Goal: Information Seeking & Learning: Learn about a topic

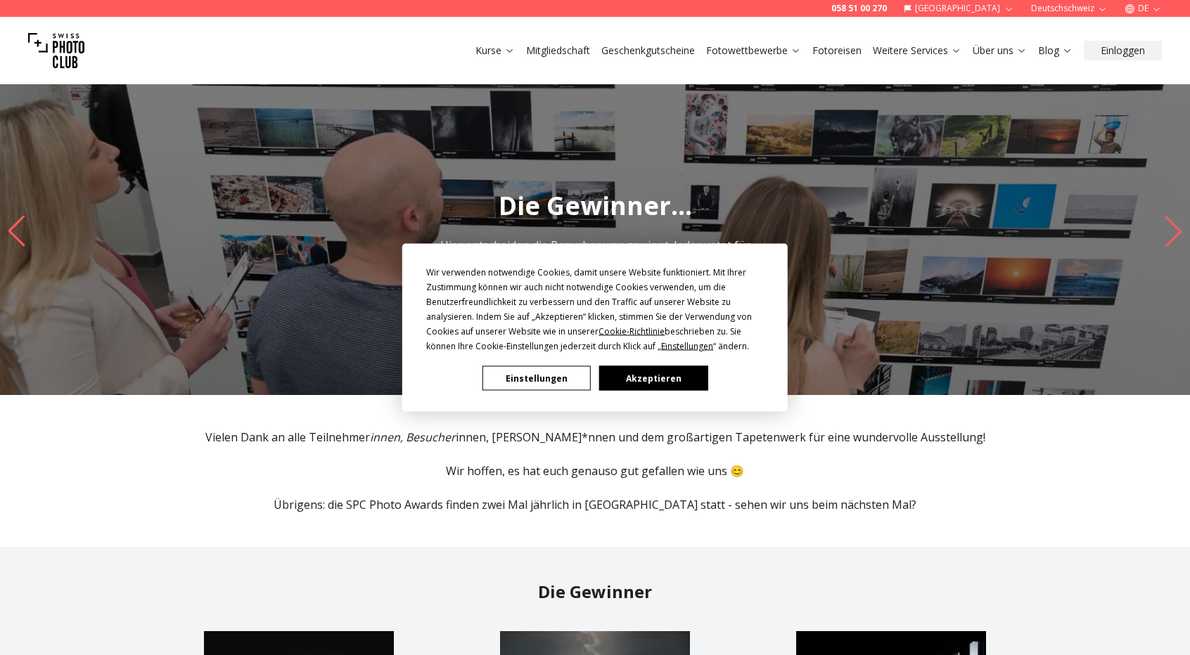
click at [641, 377] on button "Akzeptieren" at bounding box center [653, 378] width 108 height 25
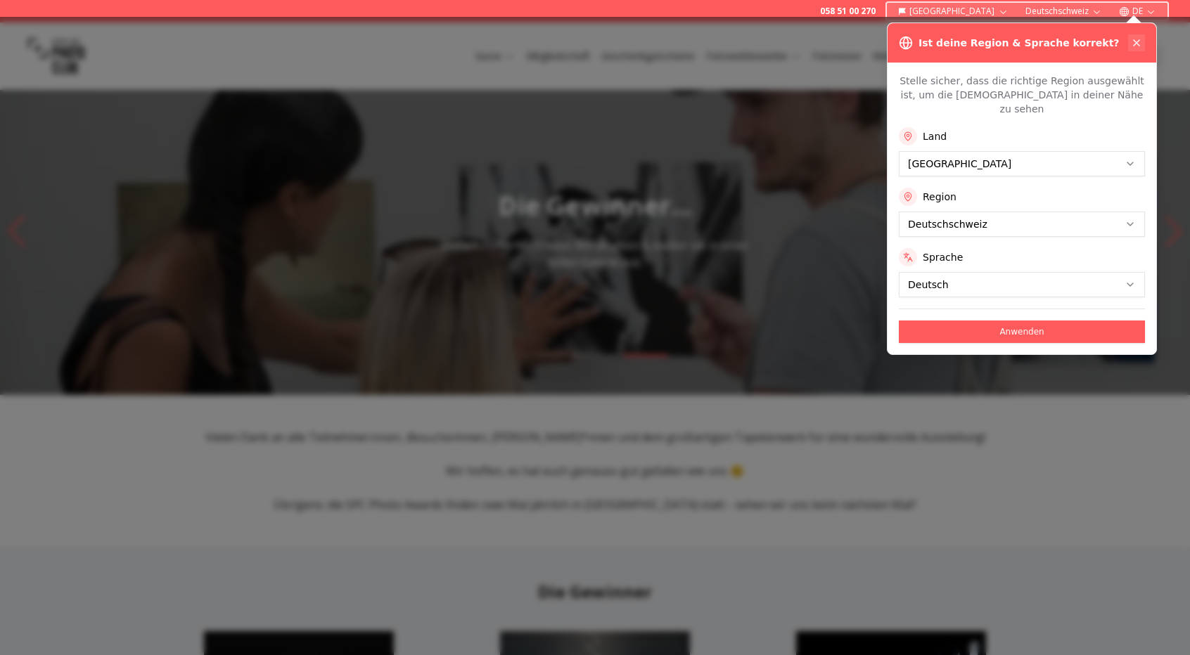
click at [1142, 35] on button at bounding box center [1136, 42] width 17 height 17
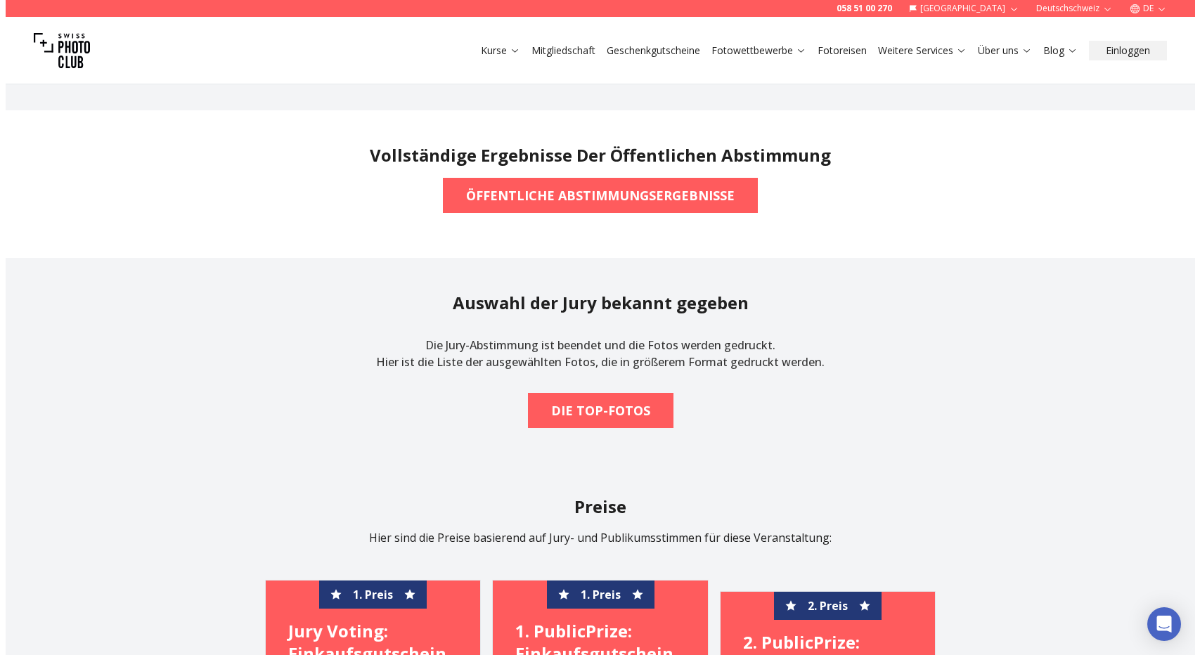
scroll to position [1260, 0]
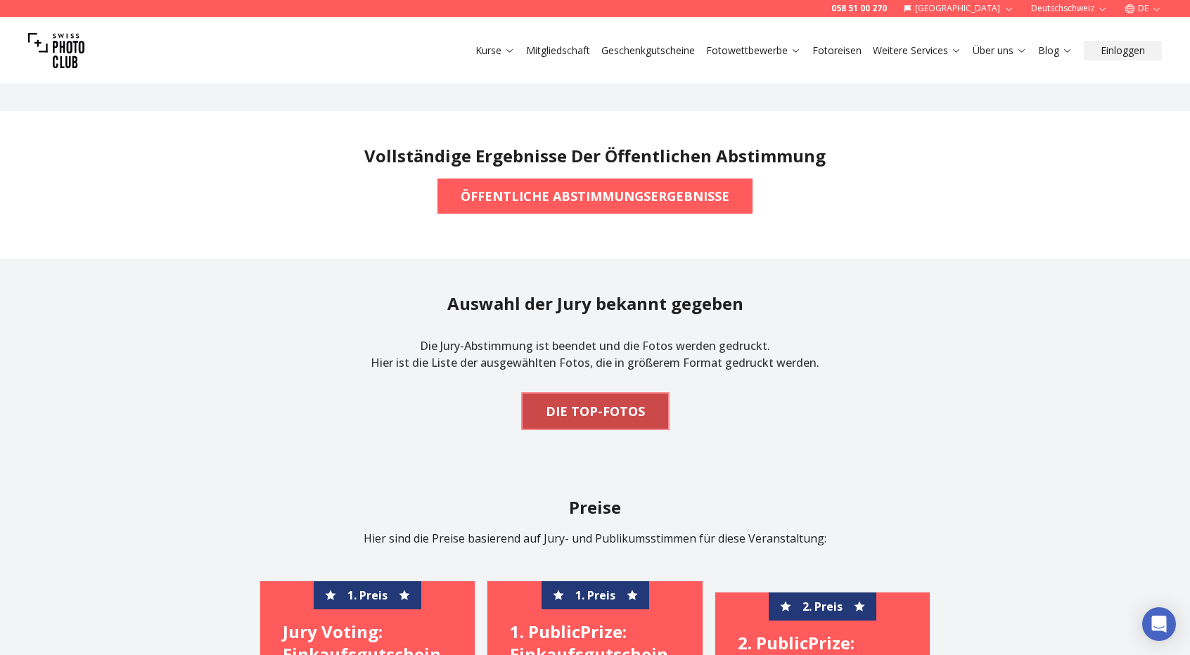
click at [634, 402] on b "DIE TOP-FOTOS" at bounding box center [595, 412] width 99 height 20
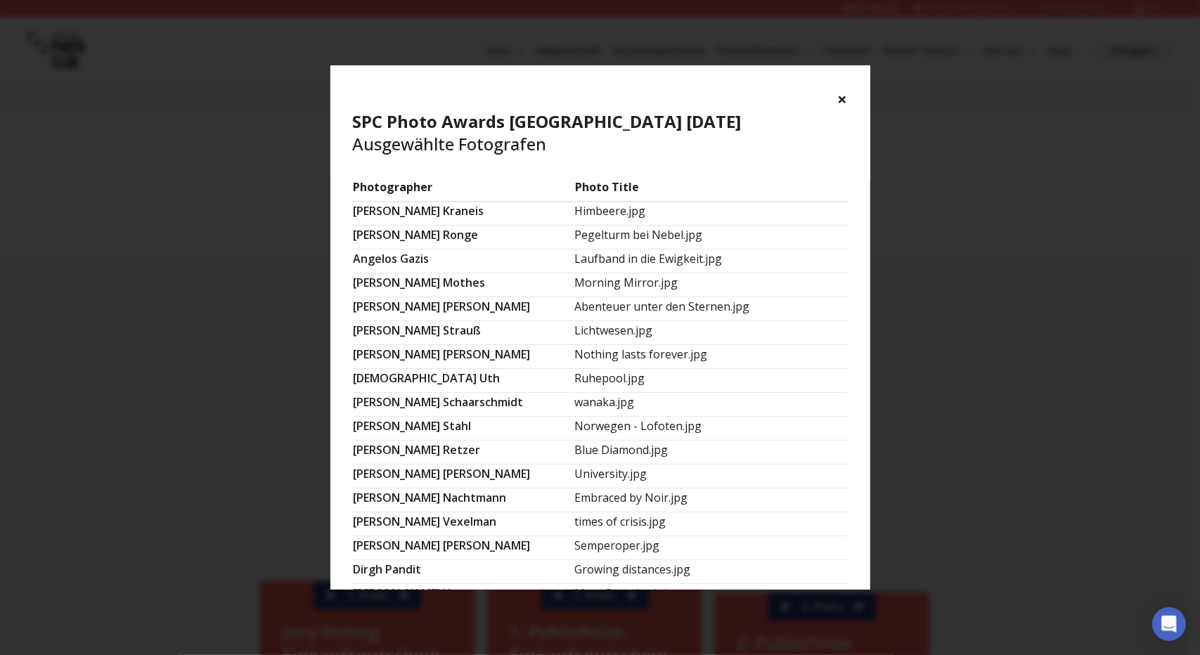
click at [575, 207] on td "Himbeere.jpg" at bounding box center [712, 214] width 274 height 24
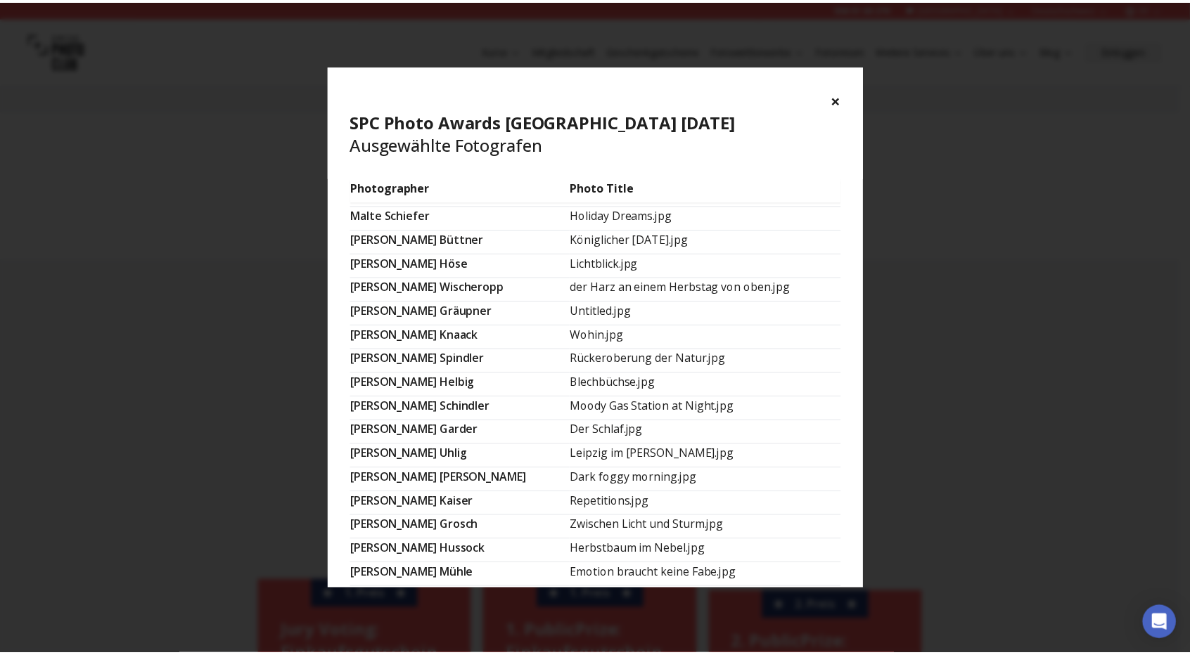
scroll to position [818, 0]
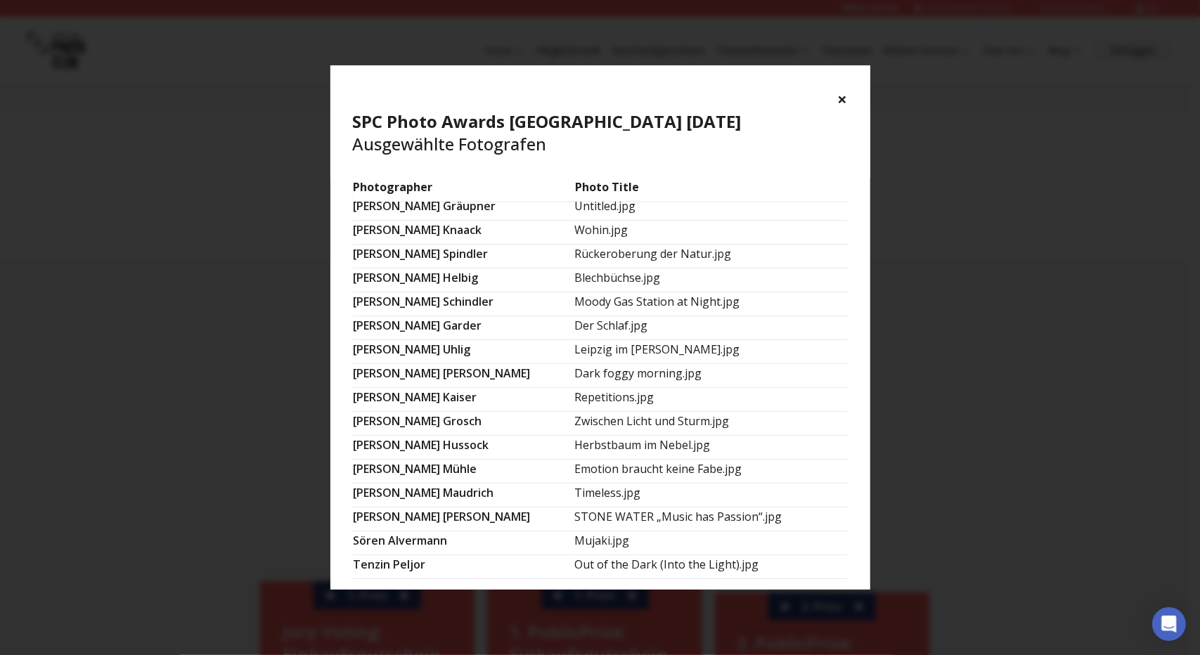
click at [646, 556] on td "Out of the Dark (Into the Light).jpg" at bounding box center [712, 568] width 274 height 24
click at [843, 100] on button "×" at bounding box center [843, 99] width 10 height 23
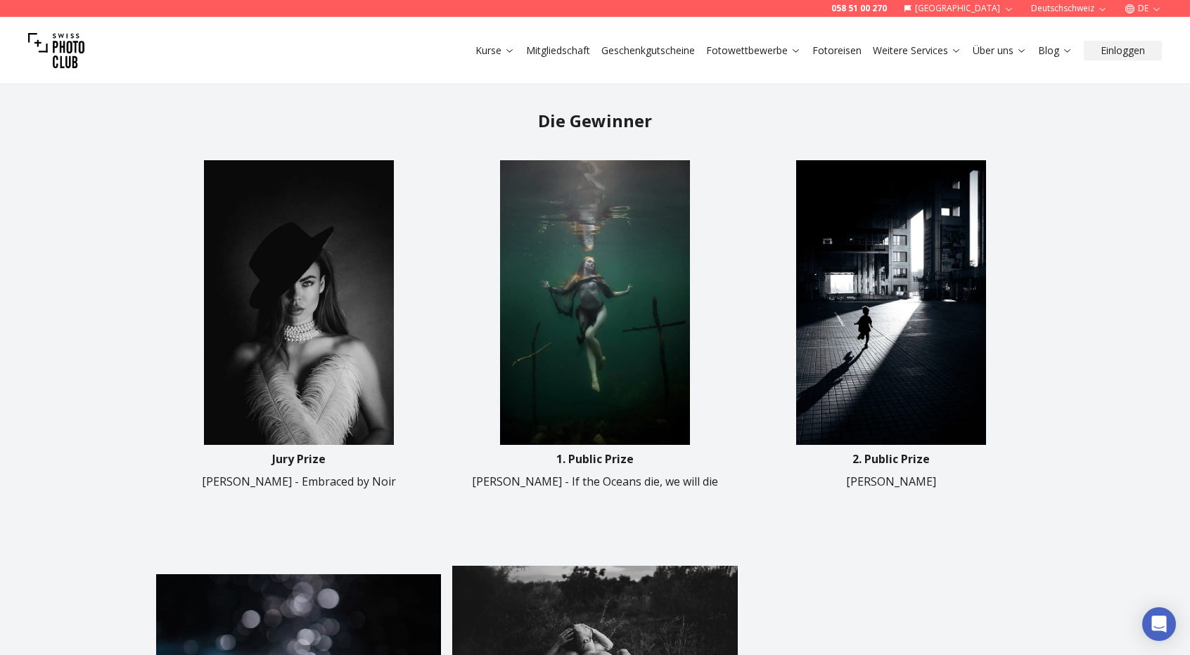
scroll to position [544, 0]
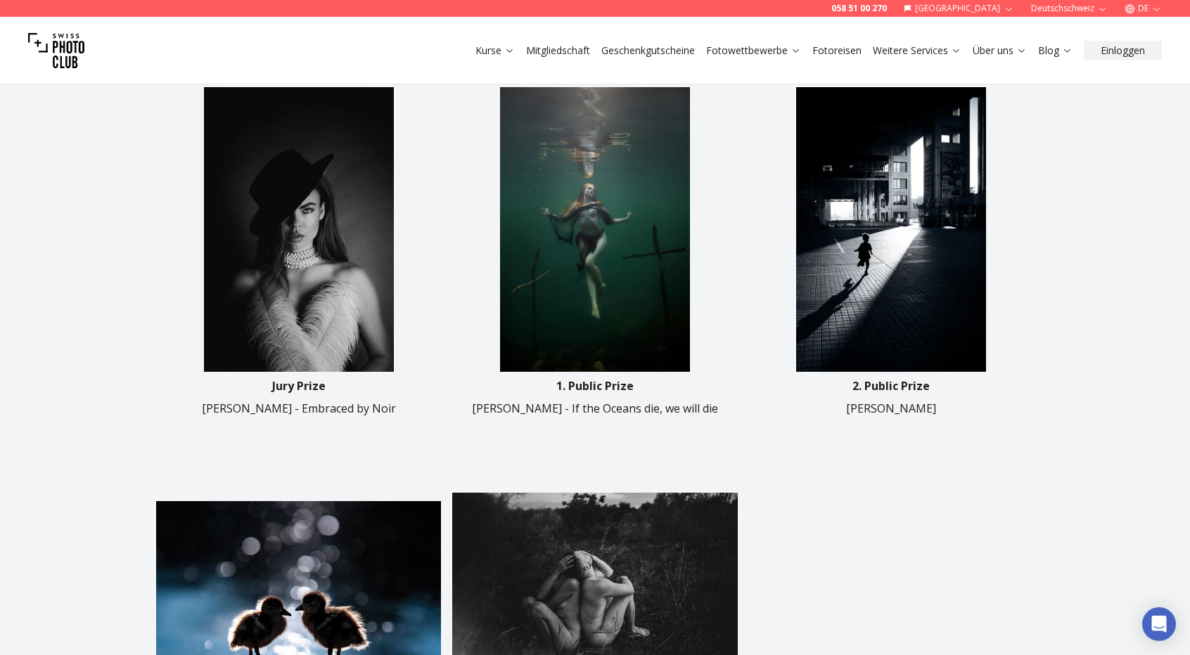
click at [341, 271] on img at bounding box center [298, 229] width 285 height 285
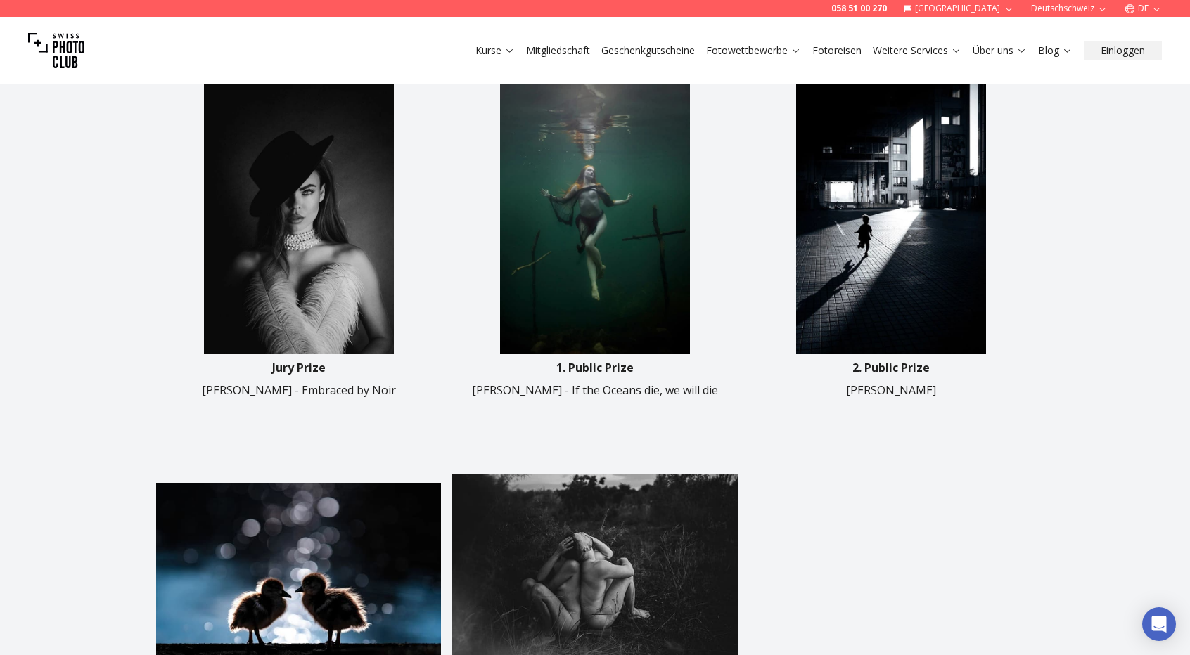
scroll to position [564, 0]
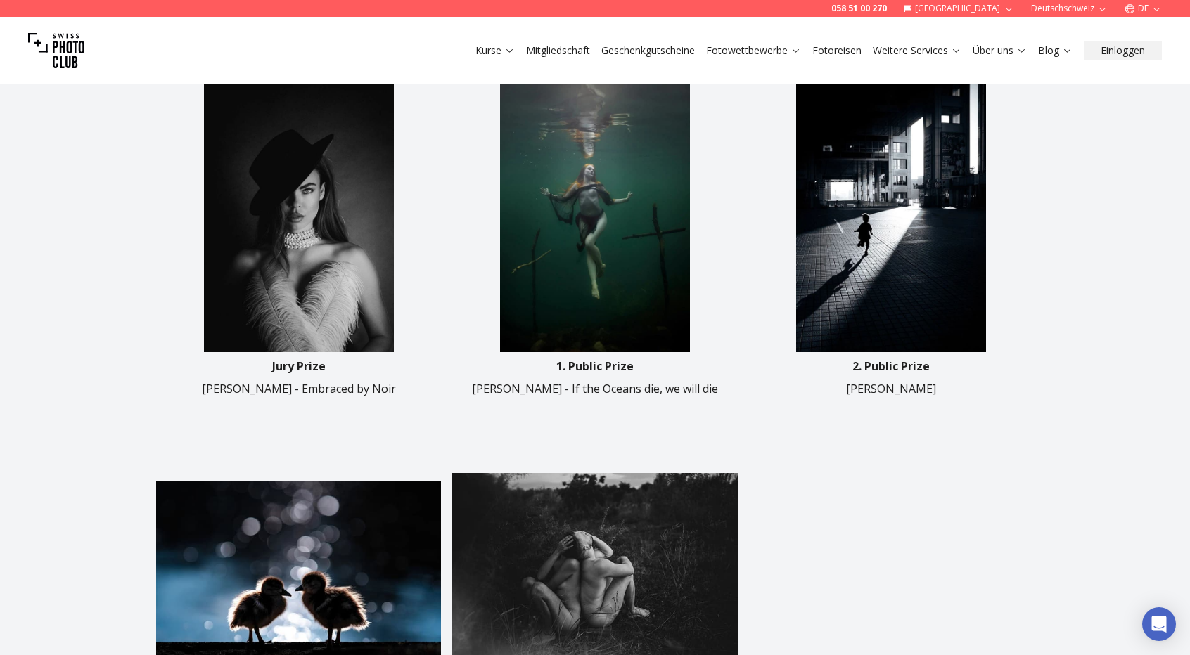
click at [667, 274] on img at bounding box center [594, 210] width 285 height 285
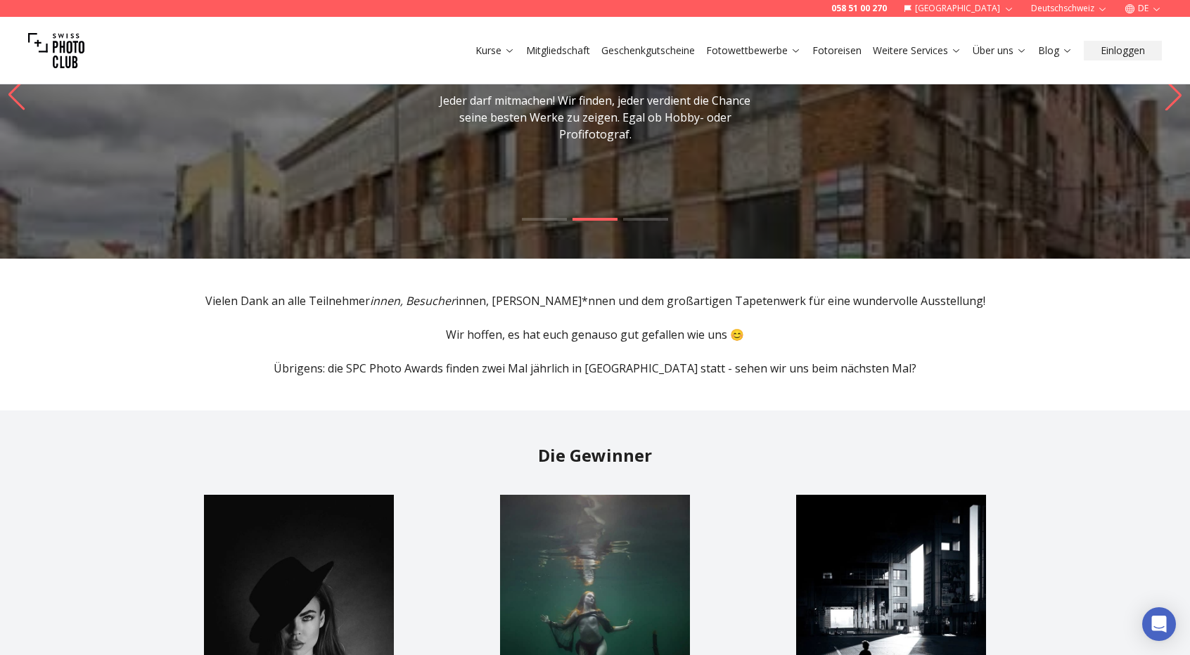
scroll to position [0, 0]
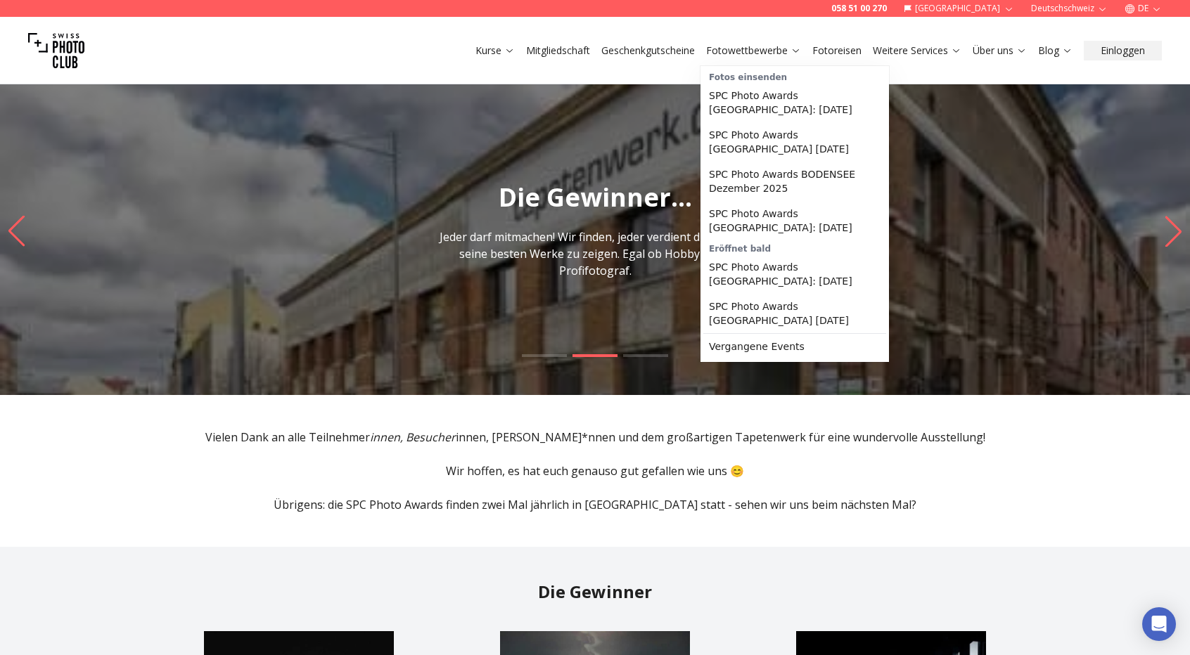
click at [751, 51] on link "Fotowettbewerbe" at bounding box center [753, 51] width 95 height 14
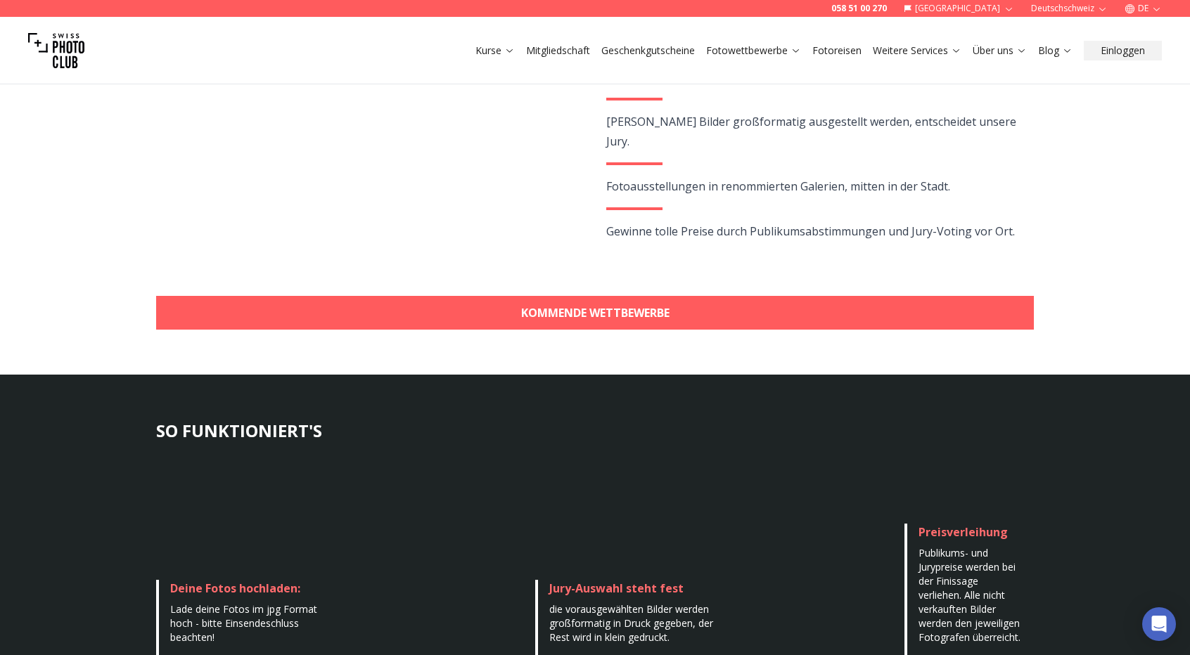
scroll to position [368, 0]
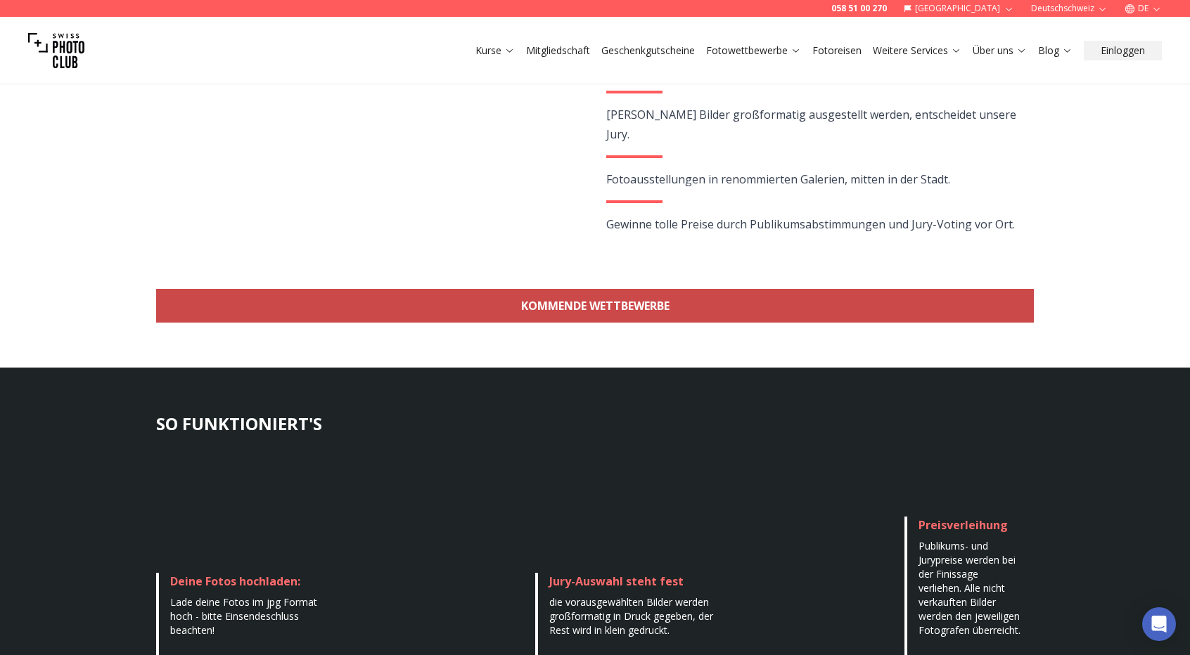
click at [802, 310] on link "KOMMENDE WETTBEWERBE" at bounding box center [595, 306] width 878 height 34
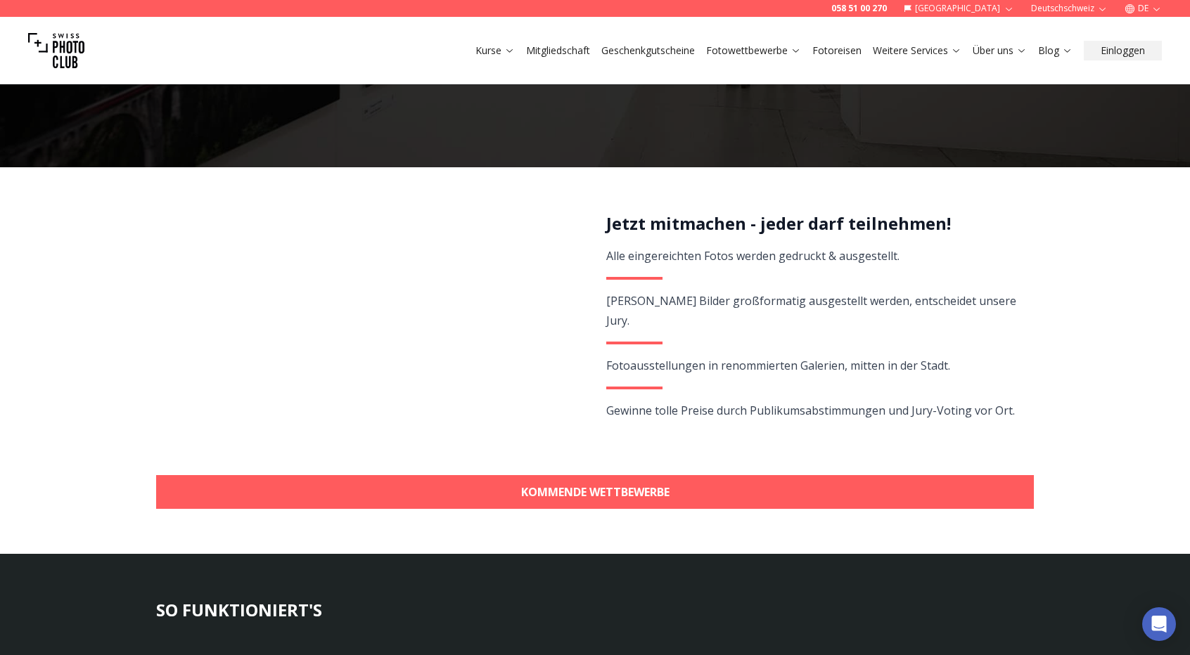
scroll to position [184, 0]
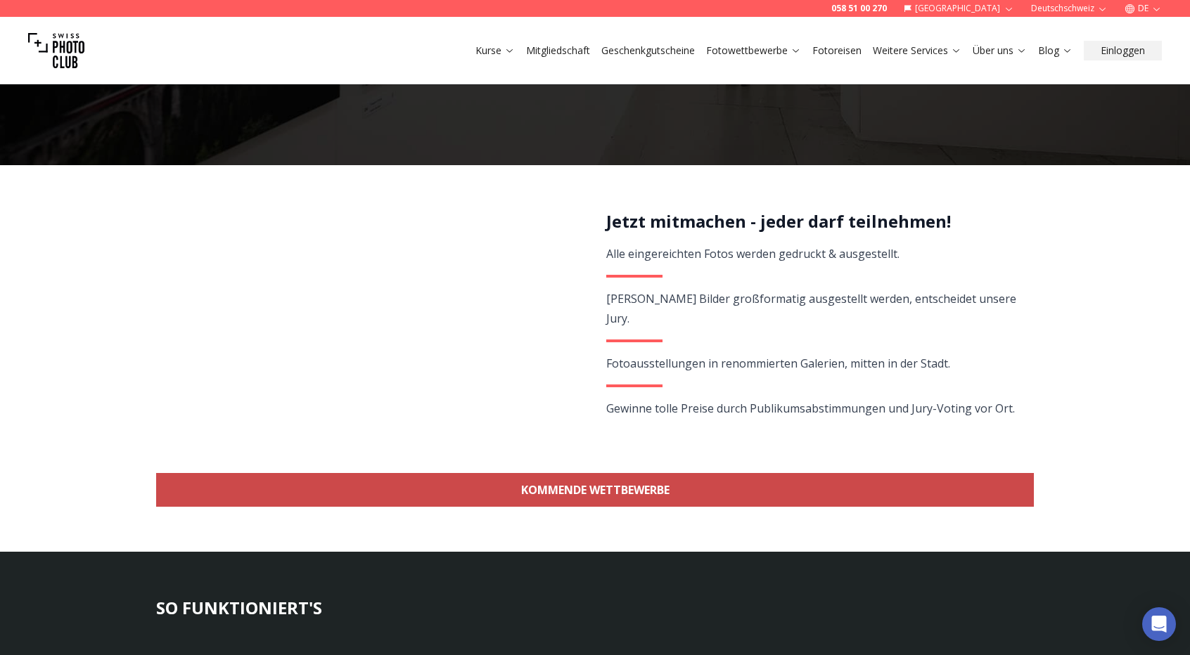
click at [634, 501] on link "KOMMENDE WETTBEWERBE" at bounding box center [595, 490] width 878 height 34
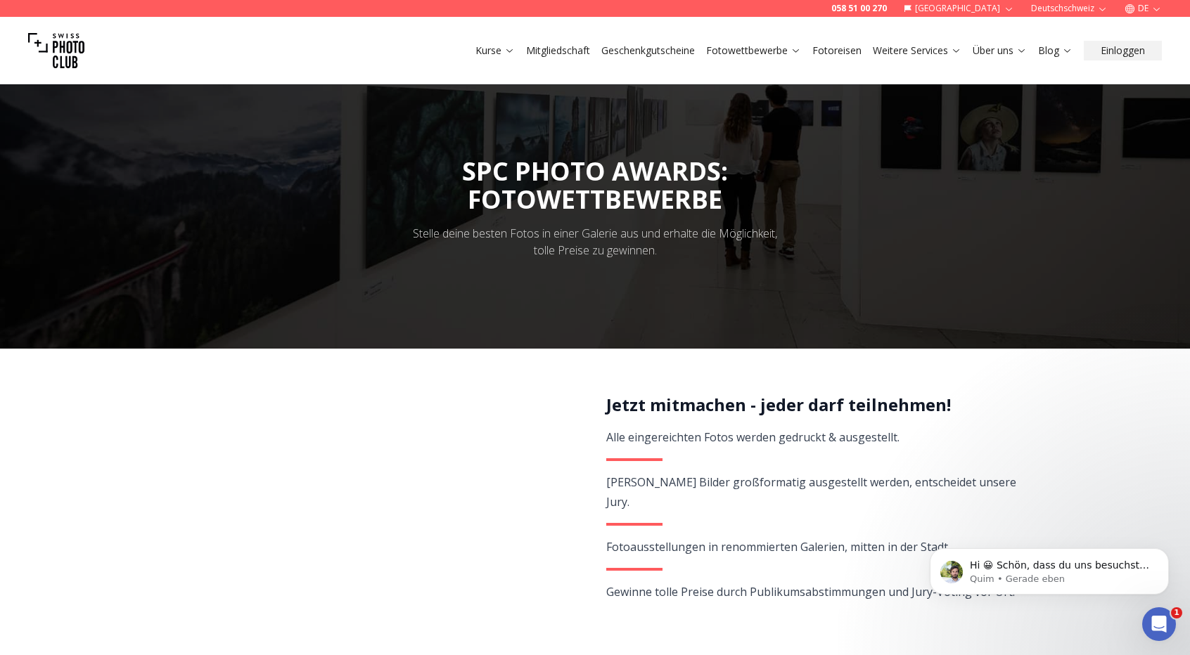
scroll to position [88, 0]
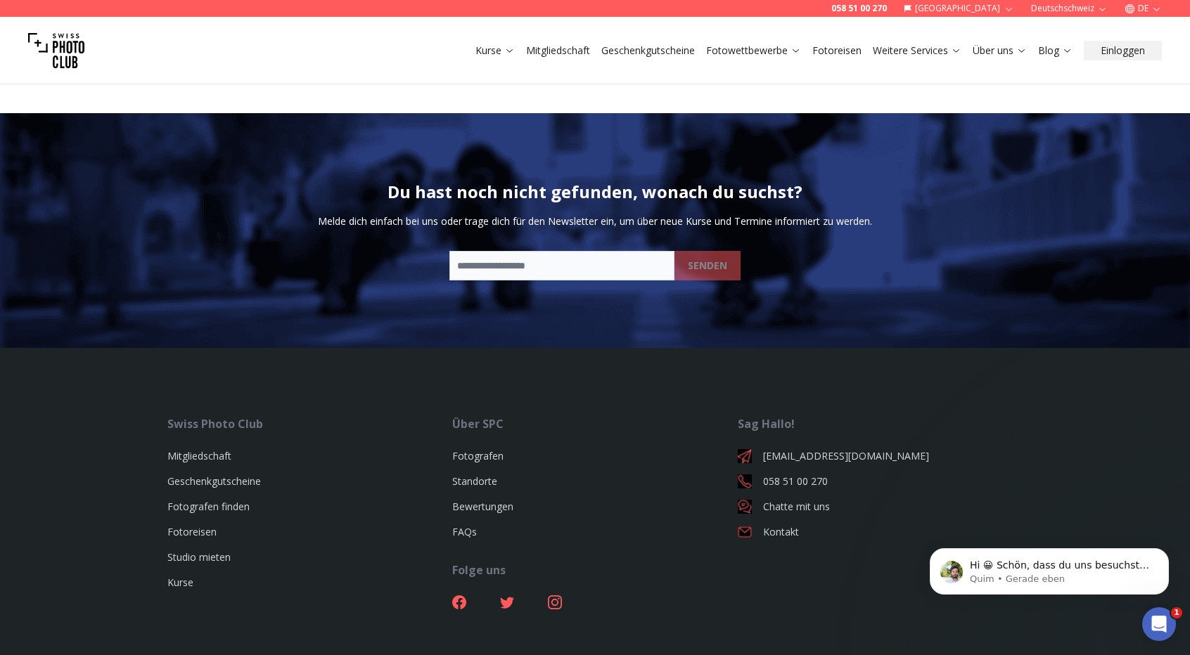
scroll to position [2783, 0]
